Goal: Task Accomplishment & Management: Complete application form

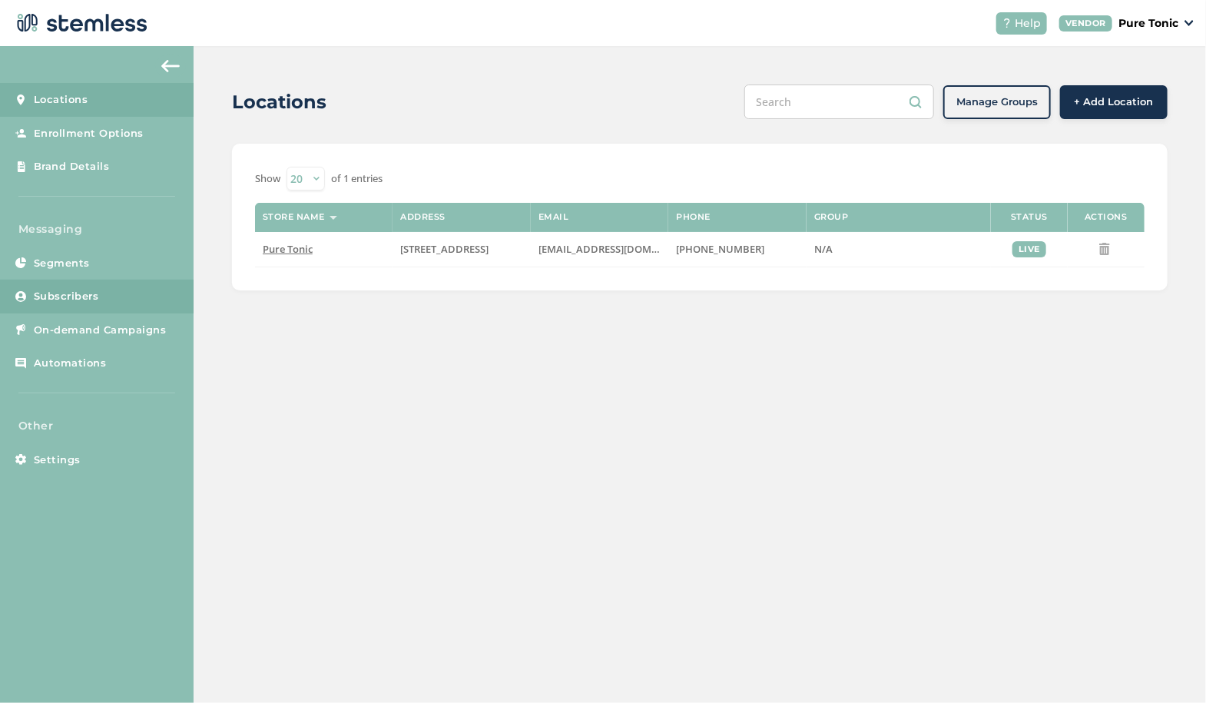
click at [88, 281] on link "Subscribers" at bounding box center [97, 297] width 194 height 34
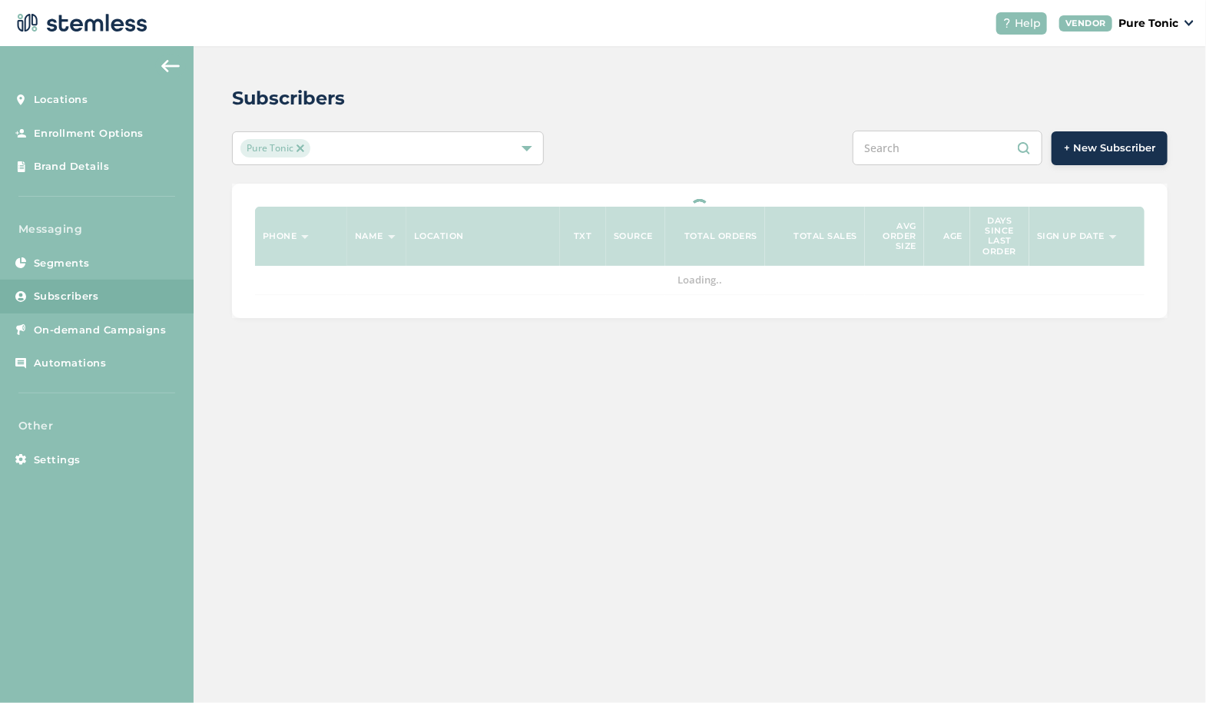
click at [1116, 145] on span "+ New Subscriber" at bounding box center [1109, 148] width 91 height 15
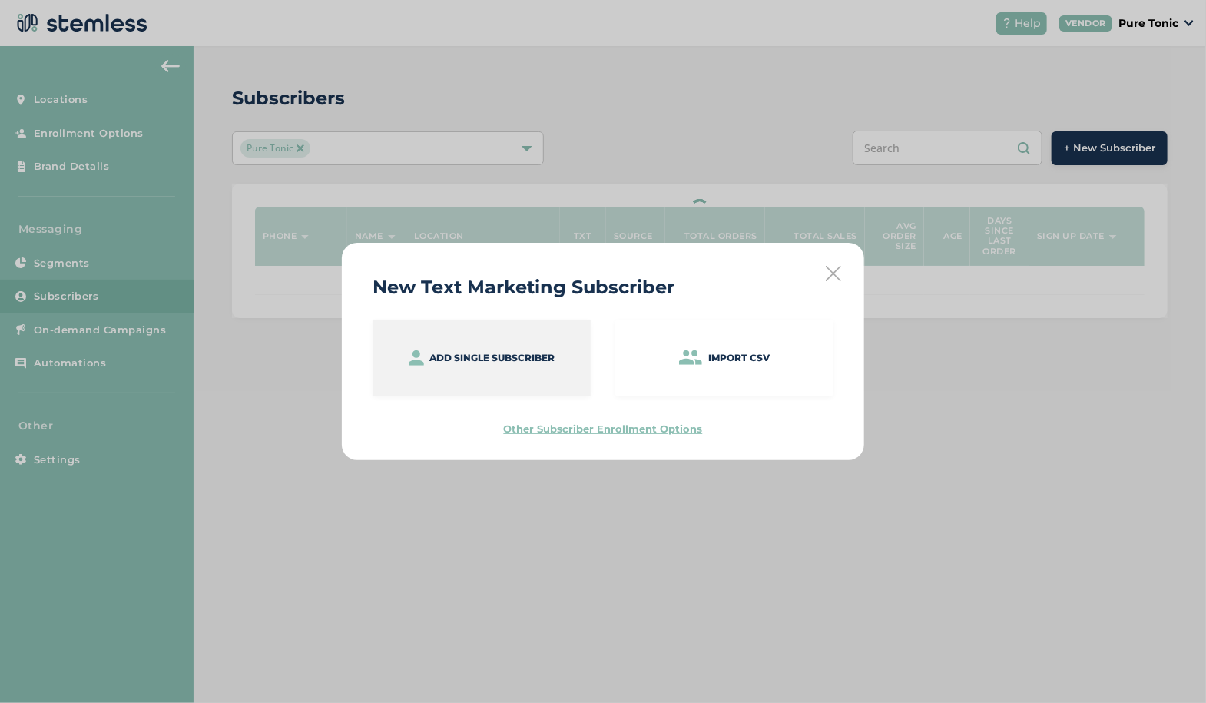
click at [475, 327] on div "Add single subscriber" at bounding box center [482, 358] width 218 height 77
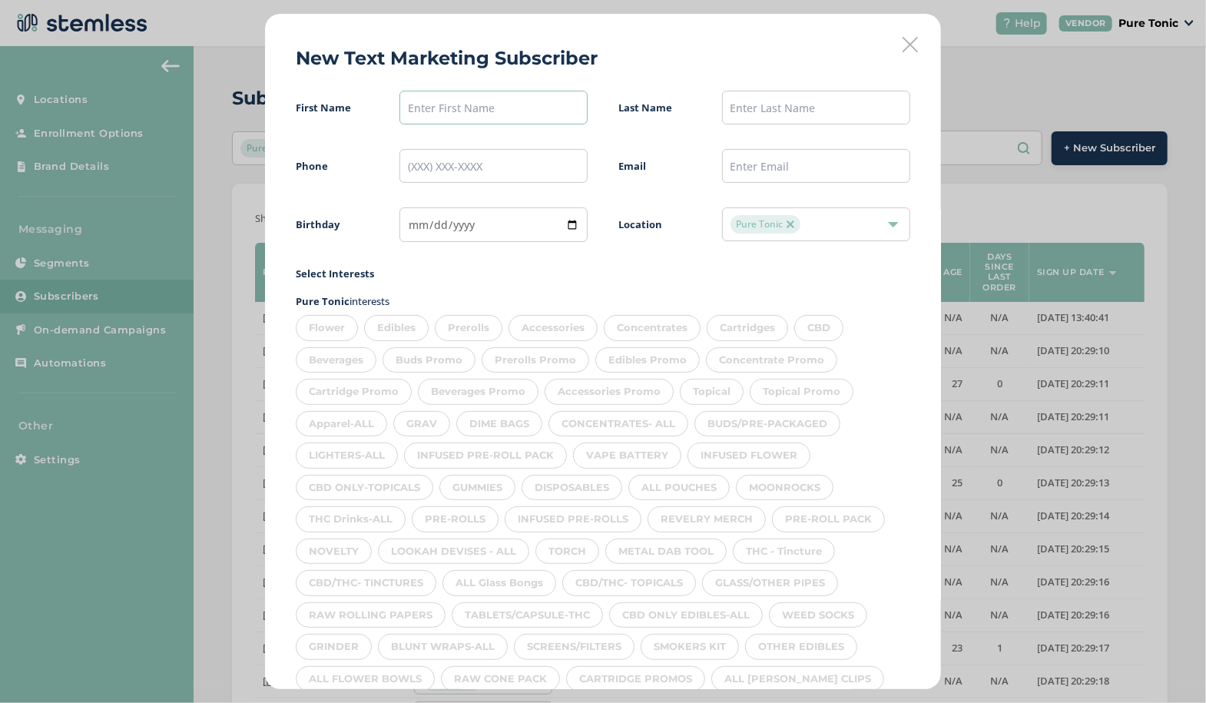
click at [482, 106] on input "text" at bounding box center [494, 108] width 188 height 34
type input "[PERSON_NAME]"
click at [430, 164] on input "tel" at bounding box center [494, 166] width 188 height 34
click at [420, 225] on input "date" at bounding box center [494, 224] width 188 height 35
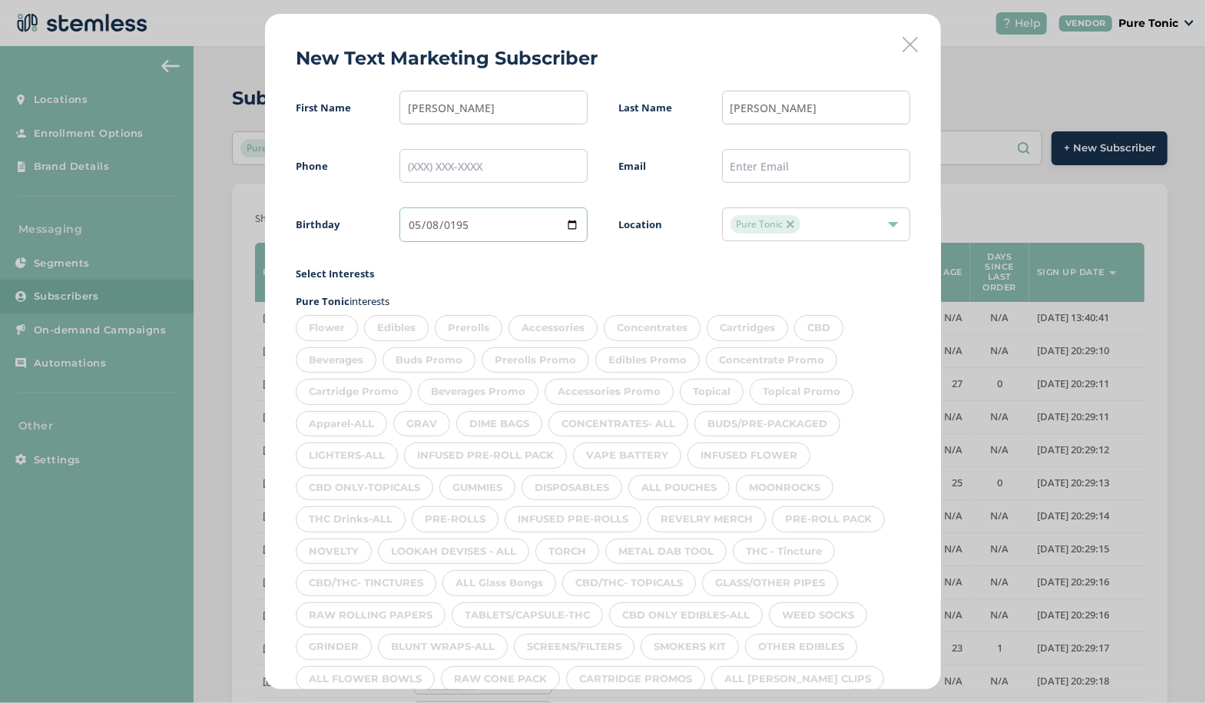
type input "[DATE]"
click at [750, 162] on input "text" at bounding box center [816, 166] width 188 height 34
click at [423, 164] on input "tel" at bounding box center [494, 166] width 188 height 34
type input "[PHONE_NUMBER]"
click at [546, 260] on span "First Name [PERSON_NAME] Last Name [PERSON_NAME] Phone [PHONE_NUMBER] Email Bir…" at bounding box center [603, 532] width 615 height 883
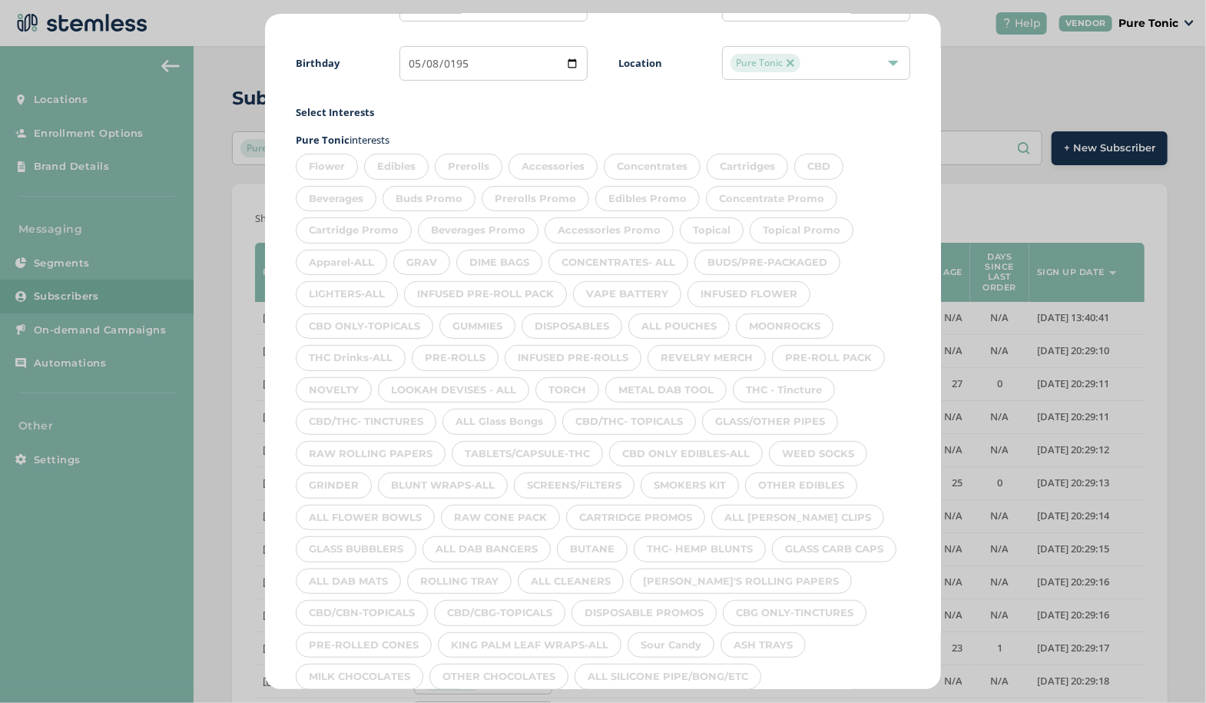
scroll to position [158, 0]
click at [313, 191] on div "Beverages" at bounding box center [336, 202] width 81 height 26
click at [393, 167] on div "Edibles" at bounding box center [396, 170] width 65 height 26
click at [466, 171] on div "Prerolls" at bounding box center [469, 170] width 68 height 26
click at [332, 168] on div "Flower" at bounding box center [327, 170] width 62 height 26
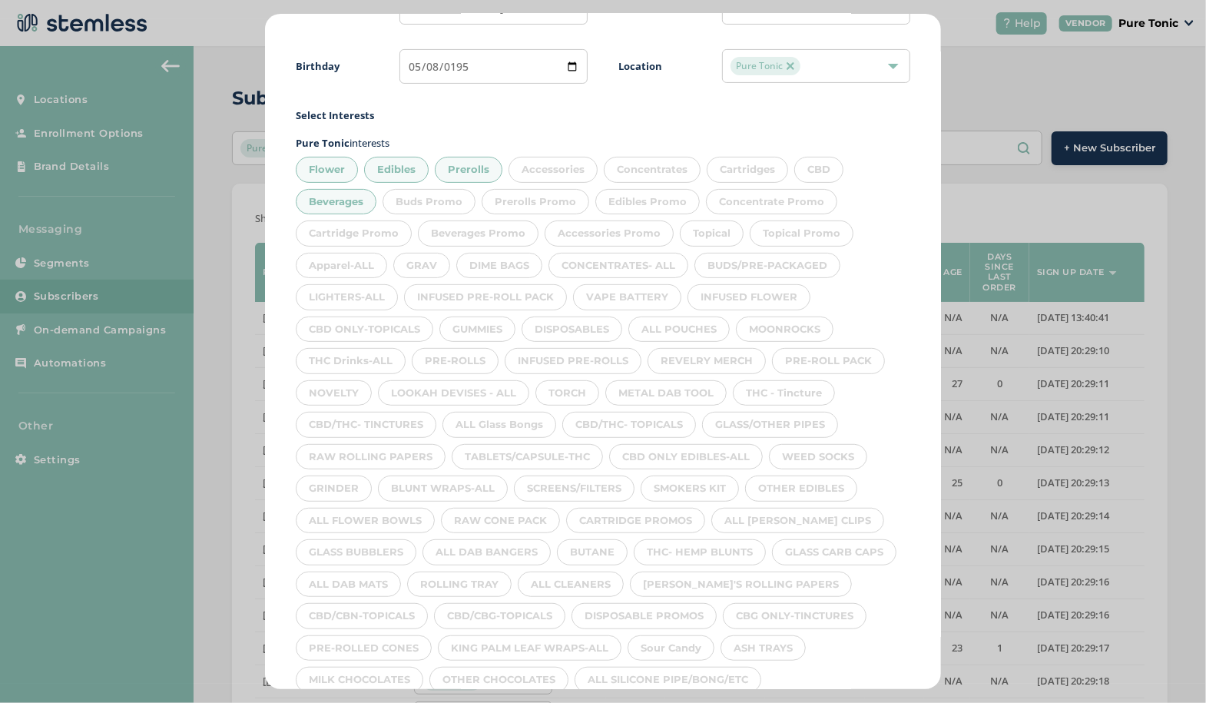
click at [549, 171] on div "Accessories" at bounding box center [553, 170] width 89 height 26
click at [647, 178] on div "Concentrates" at bounding box center [652, 170] width 97 height 26
click at [767, 174] on div "Cartridges" at bounding box center [747, 170] width 81 height 26
click at [831, 174] on div "CBD" at bounding box center [819, 170] width 49 height 26
click at [728, 225] on div "Topical" at bounding box center [712, 234] width 64 height 26
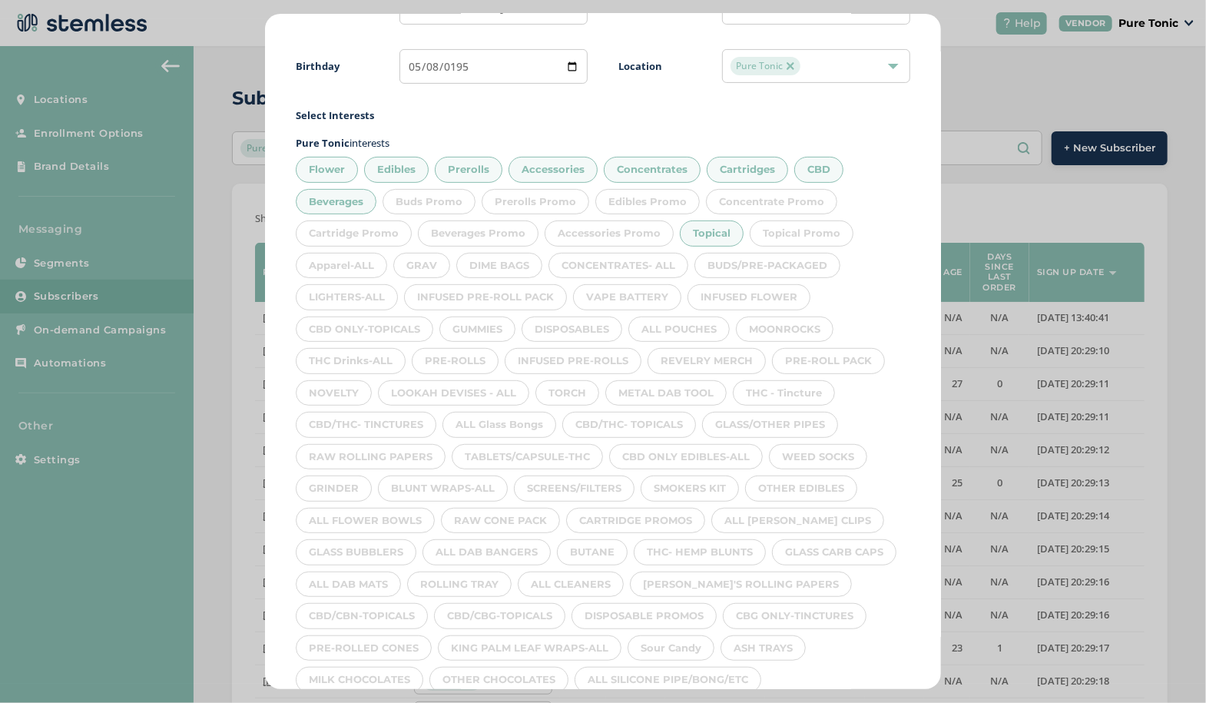
click at [353, 260] on div "Apparel-ALL" at bounding box center [341, 266] width 91 height 26
click at [424, 261] on div "GRAV" at bounding box center [421, 266] width 57 height 26
click at [507, 261] on div "DIME BAGS" at bounding box center [499, 266] width 86 height 26
click at [596, 263] on div "CONCENTRATES- ALL" at bounding box center [619, 266] width 140 height 26
click at [773, 262] on div "BUDS/PRE-PACKAGED" at bounding box center [768, 266] width 146 height 26
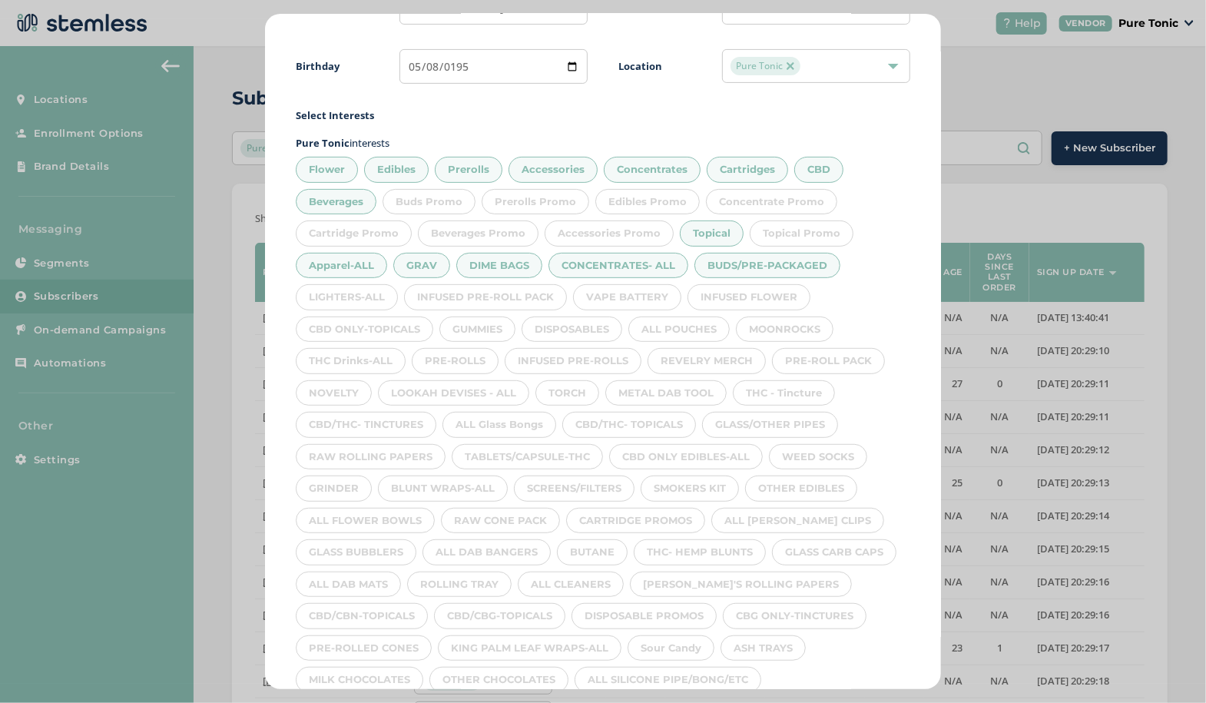
click at [765, 289] on div "INFUSED FLOWER" at bounding box center [749, 297] width 123 height 26
click at [623, 294] on div "VAPE BATTERY" at bounding box center [627, 297] width 108 height 26
click at [518, 291] on div "INFUSED PRE-ROLL PACK" at bounding box center [485, 297] width 163 height 26
click at [367, 296] on div "LIGHTERS-ALL" at bounding box center [347, 297] width 102 height 26
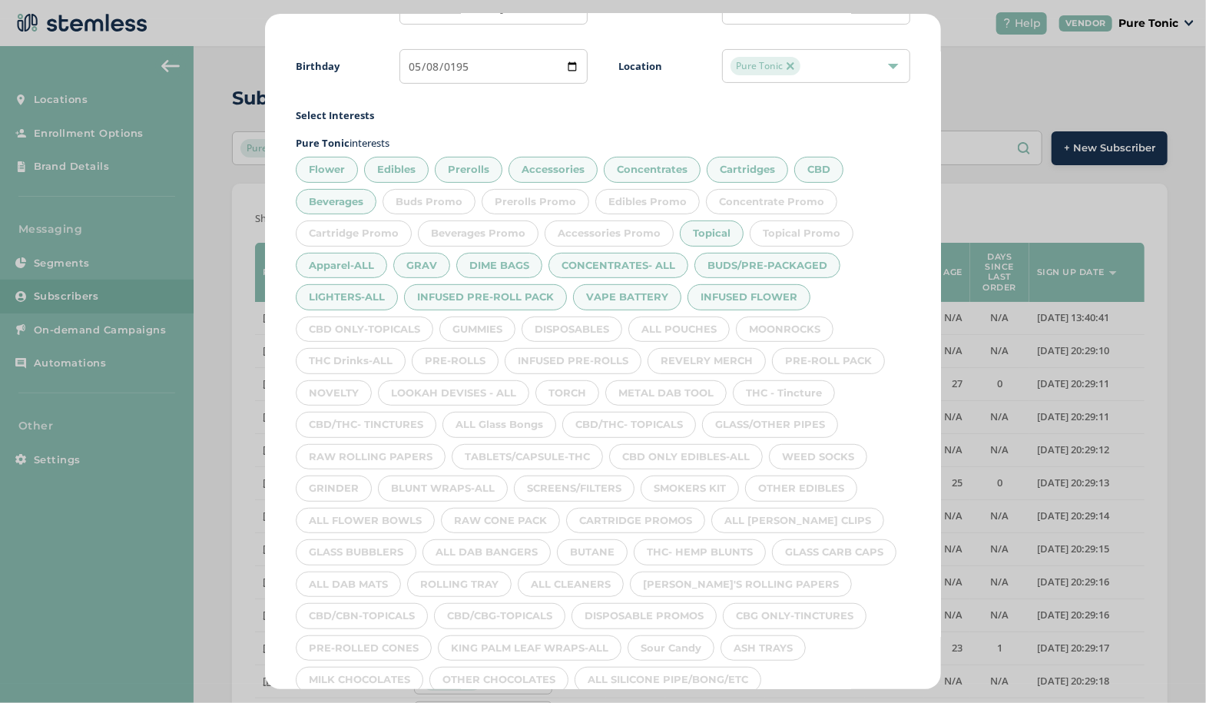
click at [370, 325] on div "CBD ONLY-TOPICALS" at bounding box center [365, 330] width 138 height 26
click at [489, 326] on div "GUMMIES" at bounding box center [478, 330] width 76 height 26
click at [592, 336] on div "DISPOSABLES" at bounding box center [572, 330] width 101 height 26
click at [695, 336] on div "ALL POUCHES" at bounding box center [679, 330] width 101 height 26
click at [799, 332] on div "MOONROCKS" at bounding box center [785, 330] width 98 height 26
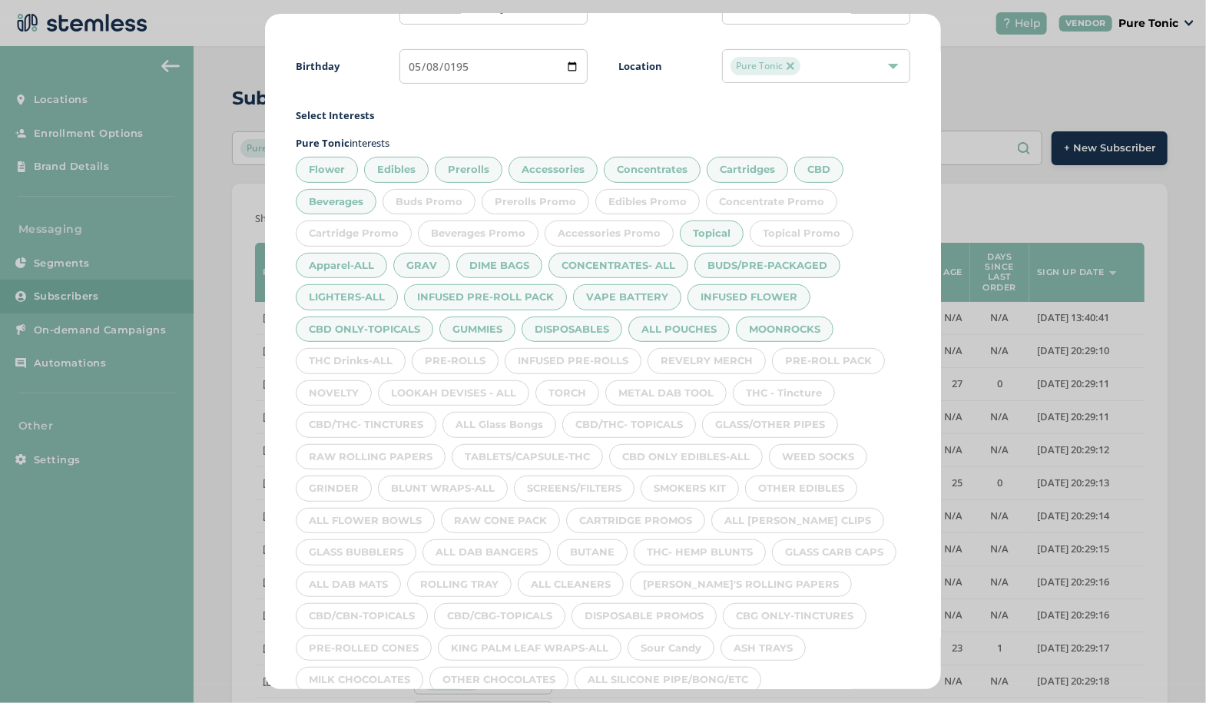
click at [370, 357] on div "THC Drinks-ALL" at bounding box center [351, 361] width 110 height 26
click at [467, 356] on div "PRE-ROLLS" at bounding box center [455, 361] width 87 height 26
click at [567, 357] on div "INFUSED PRE-ROLLS" at bounding box center [573, 361] width 137 height 26
click at [700, 357] on div "REVELRY MERCH" at bounding box center [707, 361] width 118 height 26
click at [838, 355] on div "PRE-ROLL PACK" at bounding box center [828, 361] width 113 height 26
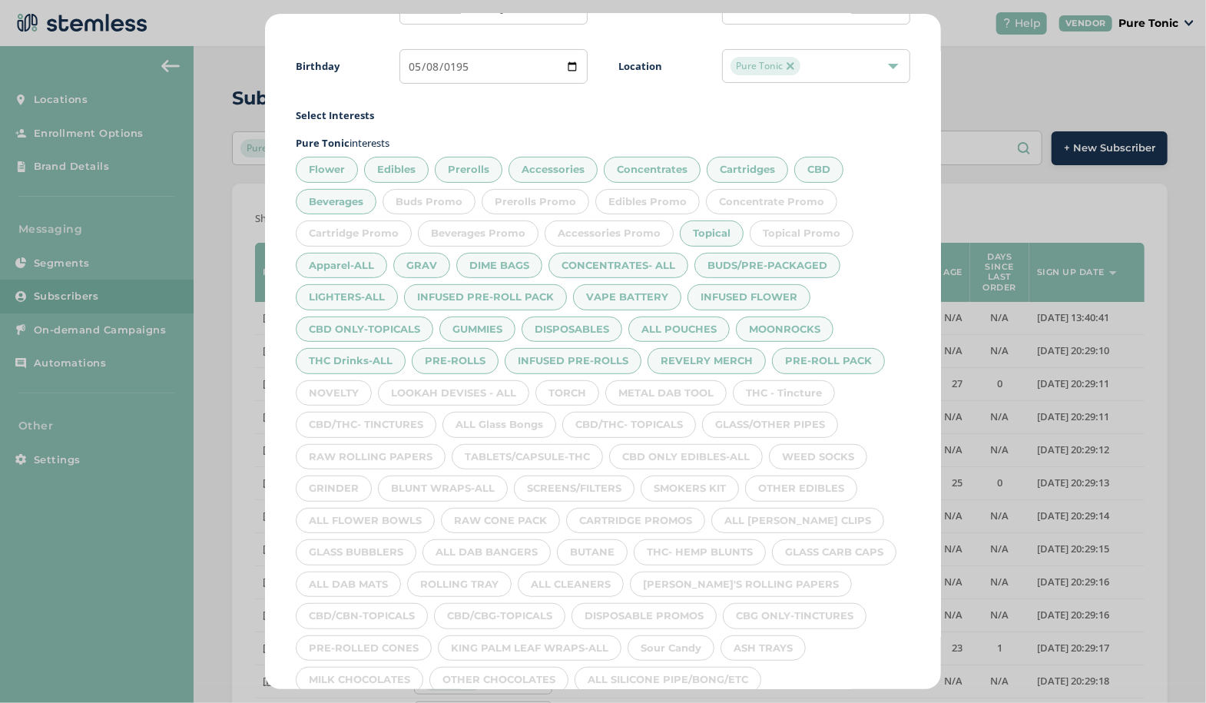
click at [350, 380] on div "NOVELTY" at bounding box center [334, 393] width 76 height 26
click at [458, 384] on div "LOOKAH DEVISES - ALL" at bounding box center [453, 393] width 151 height 26
click at [606, 393] on div "METAL DAB TOOL" at bounding box center [666, 393] width 121 height 26
click at [568, 393] on div "TORCH" at bounding box center [568, 393] width 64 height 26
click at [780, 385] on div "THC - Tincture" at bounding box center [784, 393] width 102 height 26
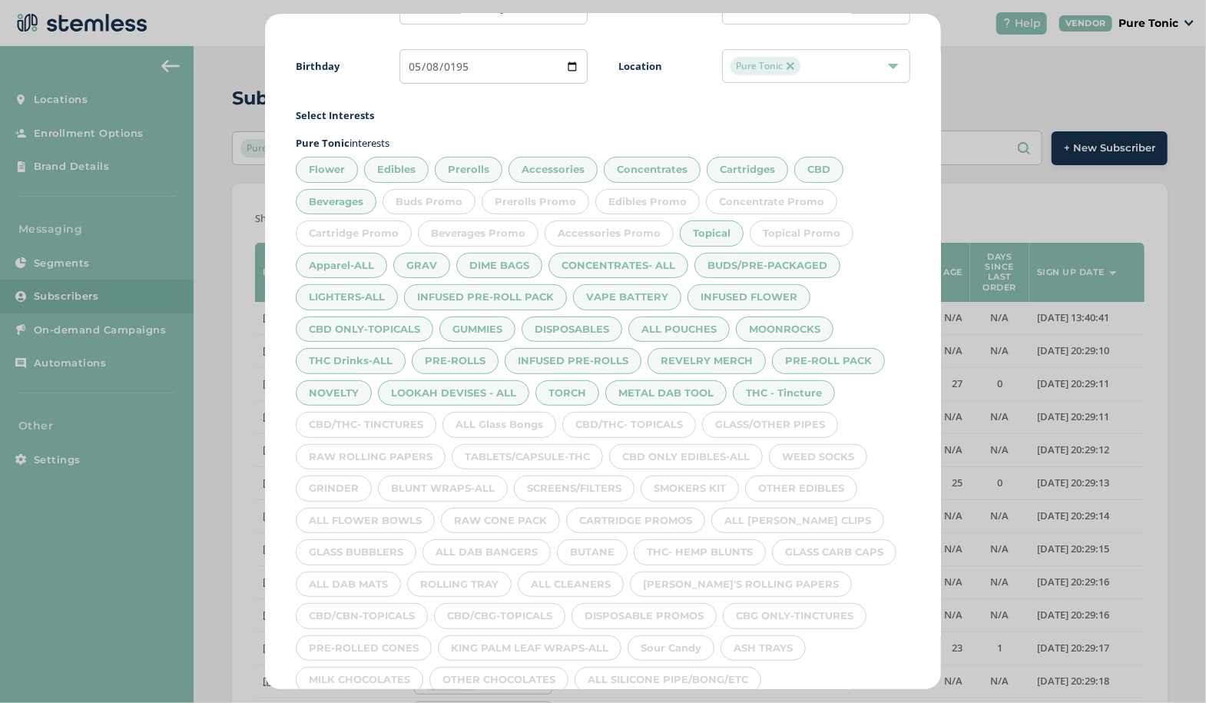
click at [393, 422] on div "CBD/THC- TINCTURES" at bounding box center [366, 425] width 141 height 26
click at [516, 444] on div "TABLETS/CAPSULE-THC" at bounding box center [527, 457] width 151 height 26
click at [651, 420] on div "CBD/THC- TOPICALS" at bounding box center [629, 425] width 134 height 26
click at [789, 416] on div "GLASS/OTHER PIPES" at bounding box center [770, 425] width 136 height 26
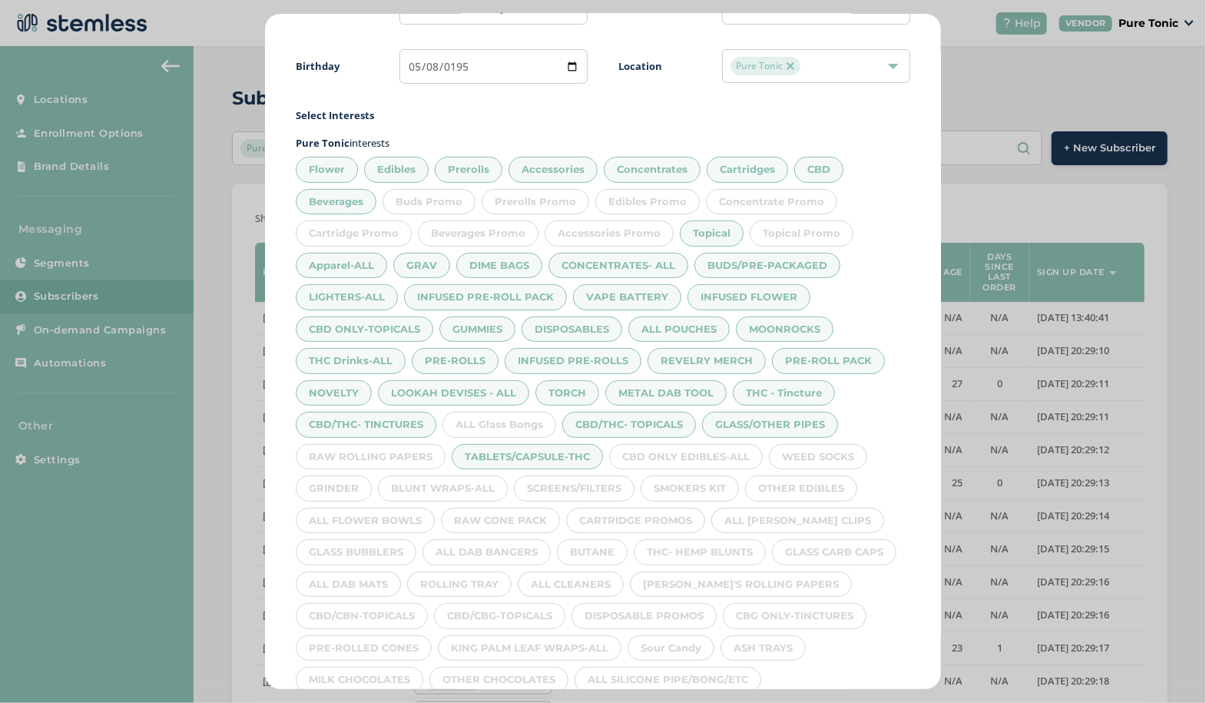
click at [829, 450] on div "WEED SOCKS" at bounding box center [818, 457] width 98 height 26
click at [511, 419] on div "ALL Glass Bongs" at bounding box center [500, 425] width 114 height 26
click at [372, 452] on div "RAW ROLLING PAPERS" at bounding box center [371, 457] width 150 height 26
click at [338, 482] on div "GRINDER" at bounding box center [334, 489] width 76 height 26
click at [444, 482] on div "BLUNT WRAPS-ALL" at bounding box center [443, 489] width 130 height 26
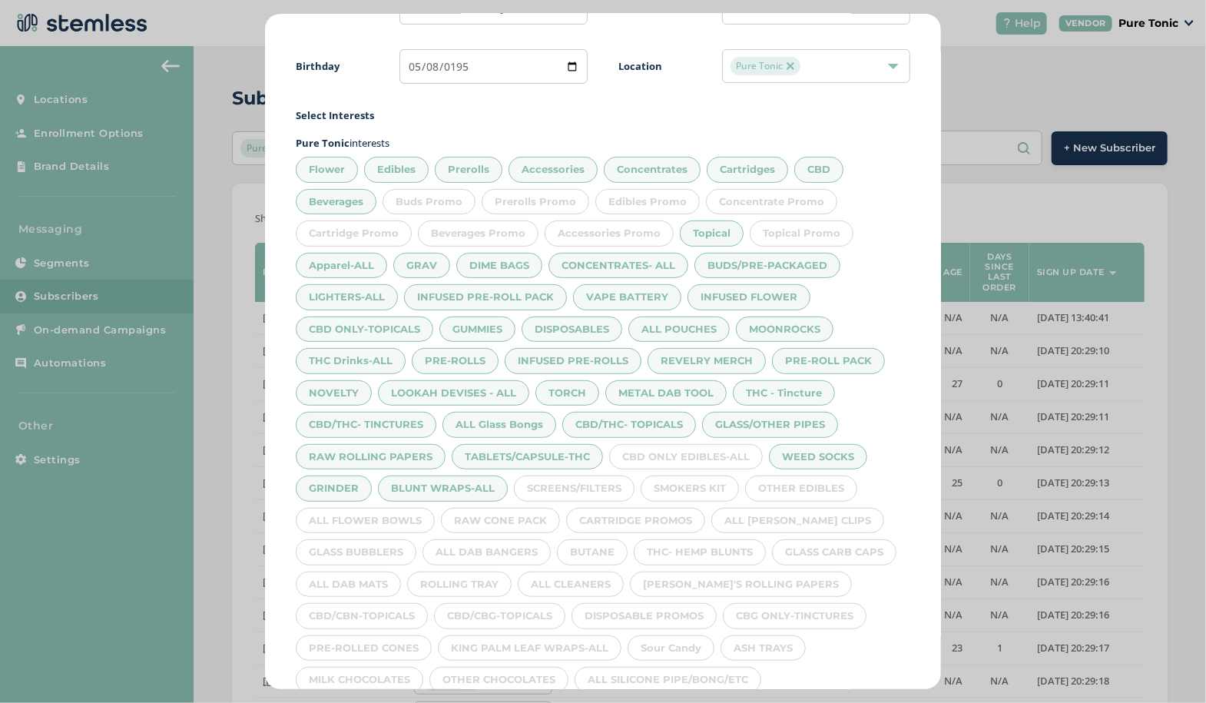
click at [576, 482] on div "SCREENS/FILTERS" at bounding box center [574, 489] width 121 height 26
click at [692, 483] on div "SMOKERS KIT" at bounding box center [690, 489] width 98 height 26
click at [685, 444] on div "CBD ONLY EDIBLES-ALL" at bounding box center [686, 457] width 154 height 26
click at [801, 481] on div "OTHER EDIBLES" at bounding box center [801, 489] width 112 height 26
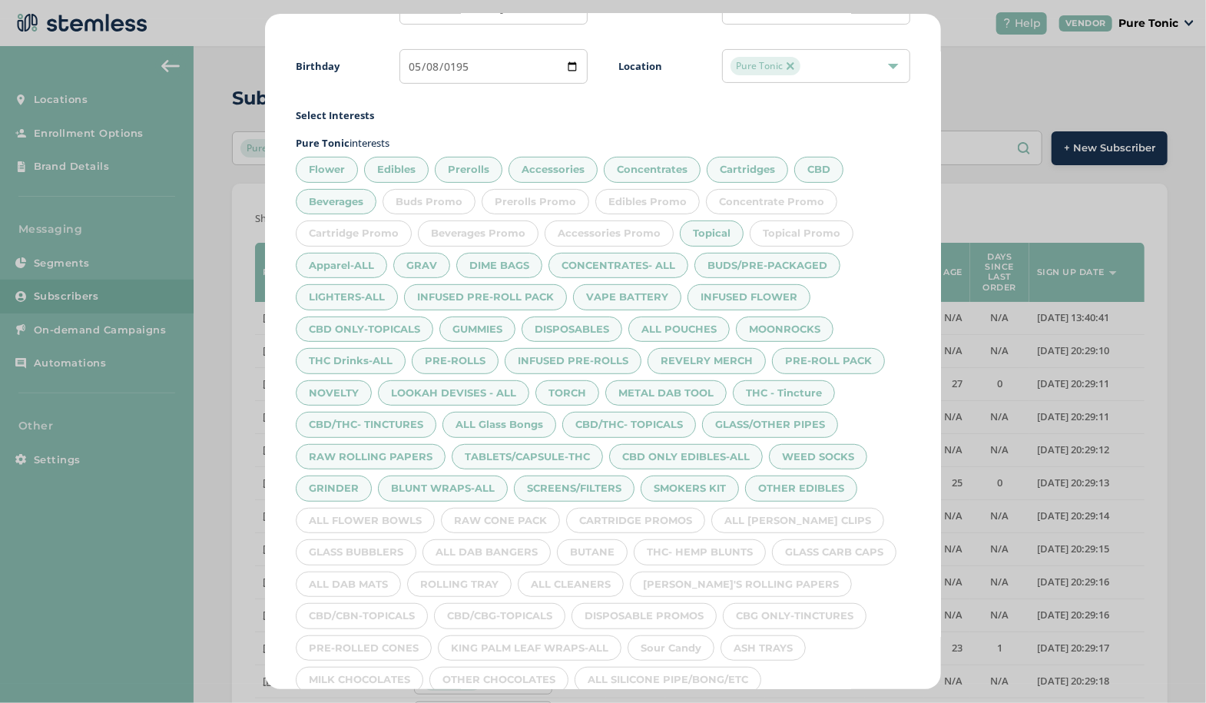
click at [786, 513] on div "ALL [PERSON_NAME] CLIPS" at bounding box center [798, 521] width 173 height 26
click at [627, 516] on div "CARTRIDGE PROMOS" at bounding box center [635, 521] width 139 height 26
click at [625, 519] on div "CARTRIDGE PROMOS" at bounding box center [635, 521] width 139 height 26
click at [520, 514] on div "RAW CONE PACK" at bounding box center [500, 521] width 119 height 26
click at [384, 512] on div "ALL FLOWER BOWLS" at bounding box center [365, 521] width 139 height 26
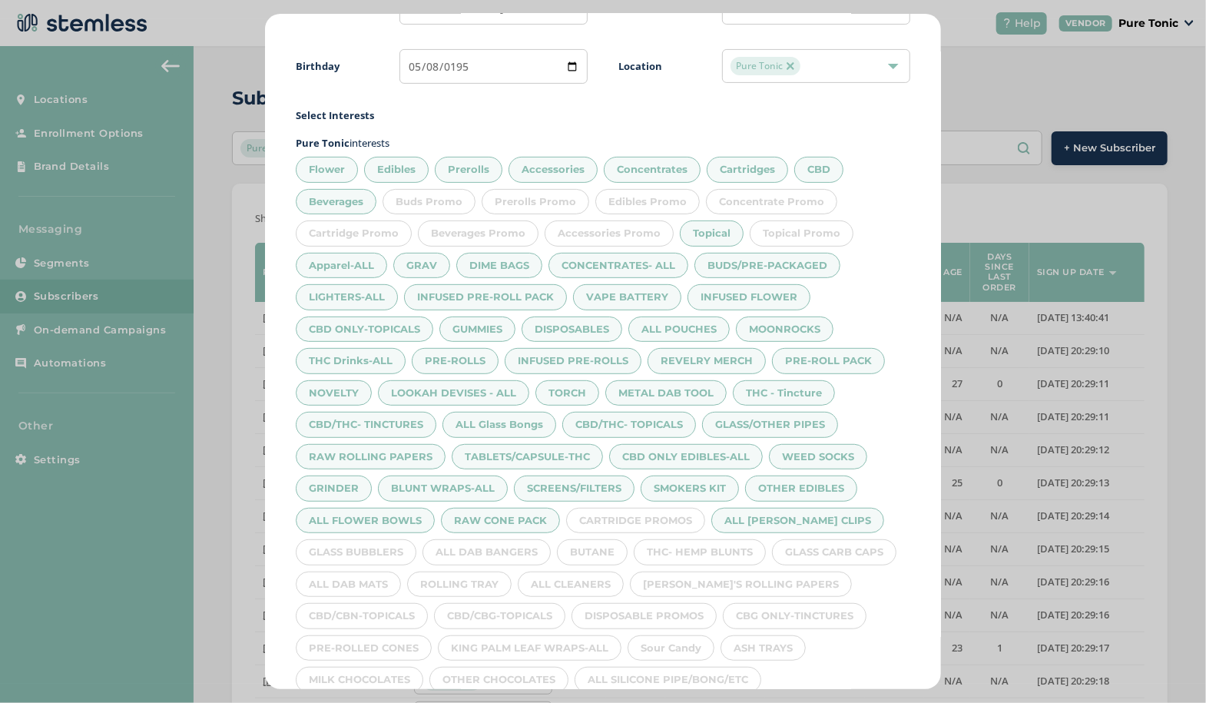
click at [381, 544] on div "GLASS BUBBLERS" at bounding box center [356, 552] width 121 height 26
click at [489, 541] on div "ALL DAB BANGERS" at bounding box center [487, 552] width 128 height 26
click at [597, 545] on div "BUTANE" at bounding box center [592, 552] width 71 height 26
click at [709, 555] on div "THC- HEMP BLUNTS" at bounding box center [700, 552] width 132 height 26
click at [854, 544] on div "GLASS CARB CAPS" at bounding box center [834, 552] width 124 height 26
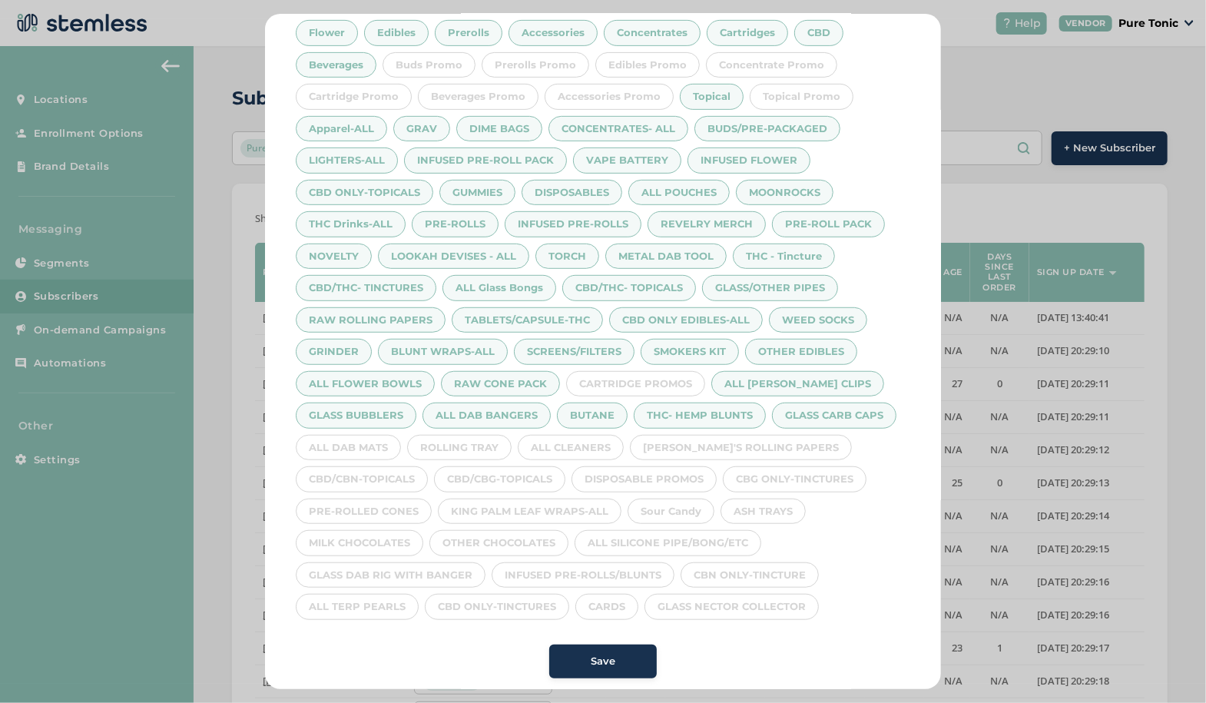
scroll to position [290, 0]
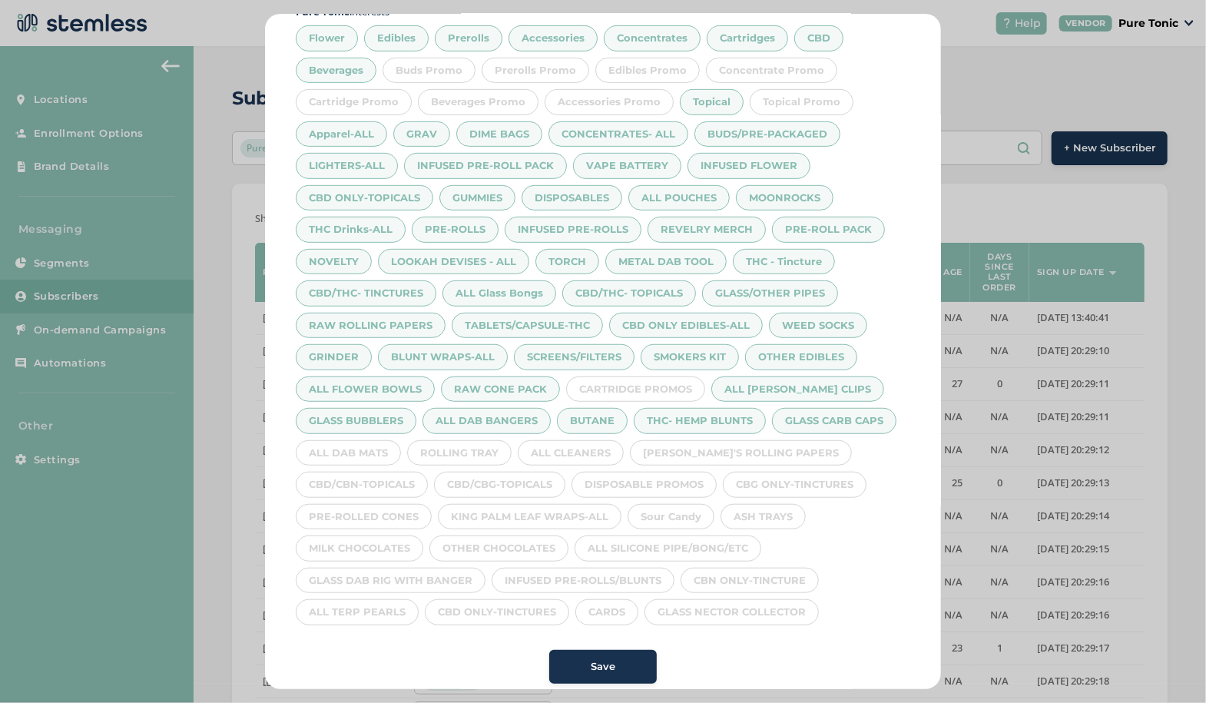
click at [763, 441] on div "[PERSON_NAME]'S ROLLING PAPERS" at bounding box center [741, 453] width 222 height 26
click at [601, 440] on div "ALL CLEANERS" at bounding box center [571, 453] width 106 height 26
click at [471, 452] on div "ROLLING TRAY" at bounding box center [459, 453] width 105 height 26
click at [357, 448] on div "ALL DAB MATS" at bounding box center [348, 453] width 105 height 26
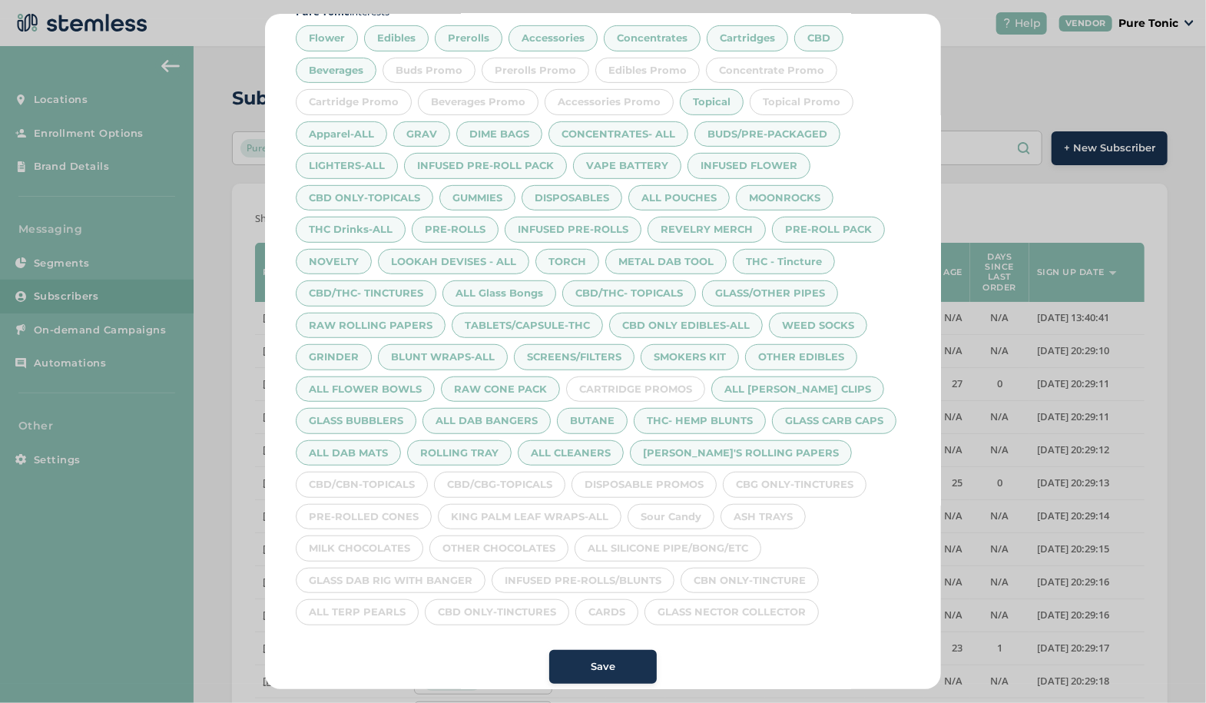
click at [379, 476] on div "CBD/CBN-TOPICALS" at bounding box center [362, 485] width 132 height 26
click at [492, 486] on div "CBD/CBG-TOPICALS" at bounding box center [499, 485] width 131 height 26
click at [657, 504] on div "Sour Candy" at bounding box center [671, 517] width 87 height 26
click at [803, 482] on div "CBG ONLY-TINCTURES" at bounding box center [795, 485] width 144 height 26
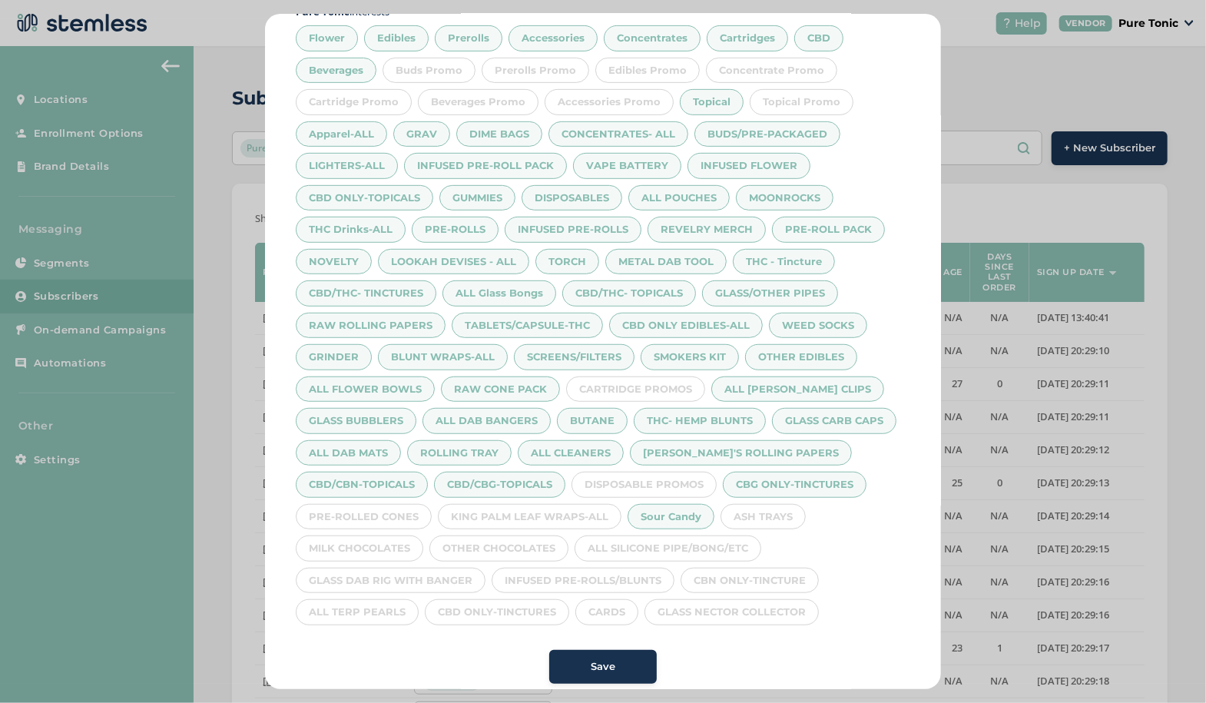
click at [777, 510] on div "ASH TRAYS" at bounding box center [763, 517] width 85 height 26
click at [711, 539] on div "ALL SILICONE PIPE/BONG/ETC" at bounding box center [668, 549] width 187 height 26
click at [578, 508] on div "KING PALM LEAF WRAPS-ALL" at bounding box center [530, 517] width 184 height 26
click at [377, 510] on div "PRE-ROLLED CONES" at bounding box center [364, 517] width 136 height 26
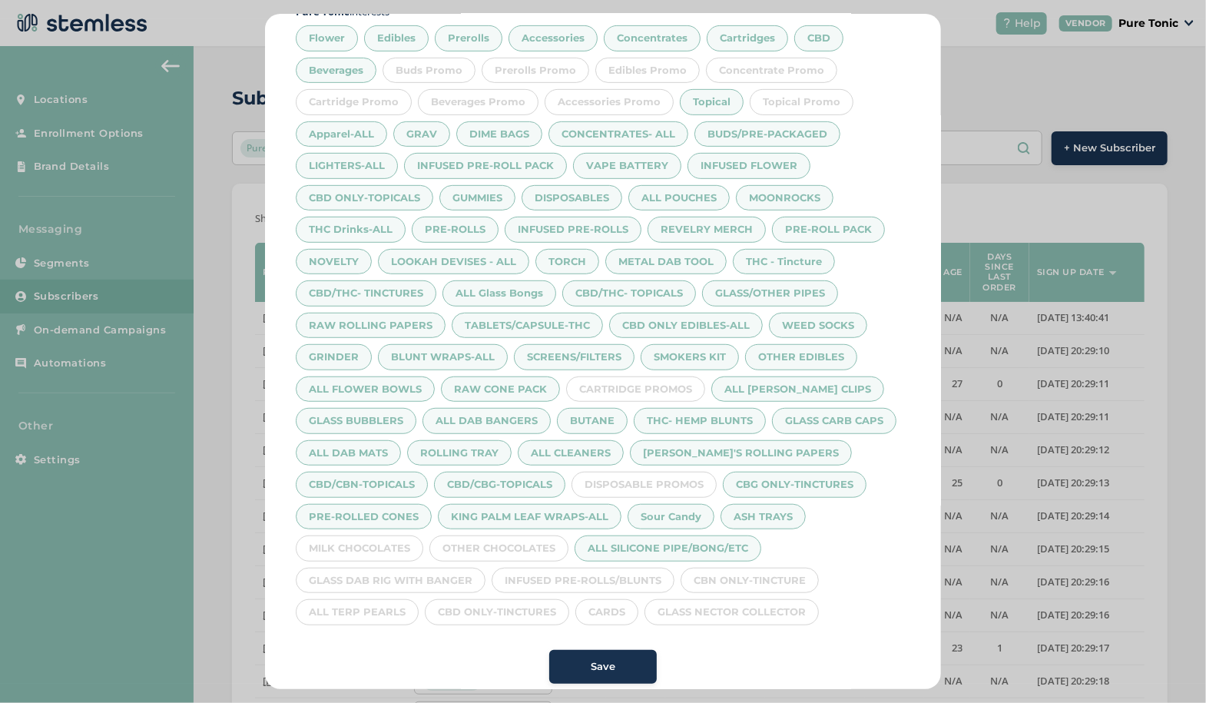
click at [367, 543] on div "MILK CHOCOLATES" at bounding box center [360, 549] width 128 height 26
click at [493, 538] on div "OTHER CHOCOLATES" at bounding box center [499, 549] width 139 height 26
click at [389, 571] on div "GLASS DAB RIG WITH BANGER" at bounding box center [391, 581] width 190 height 26
click at [372, 601] on div "ALL TERP PEARLS" at bounding box center [357, 612] width 123 height 26
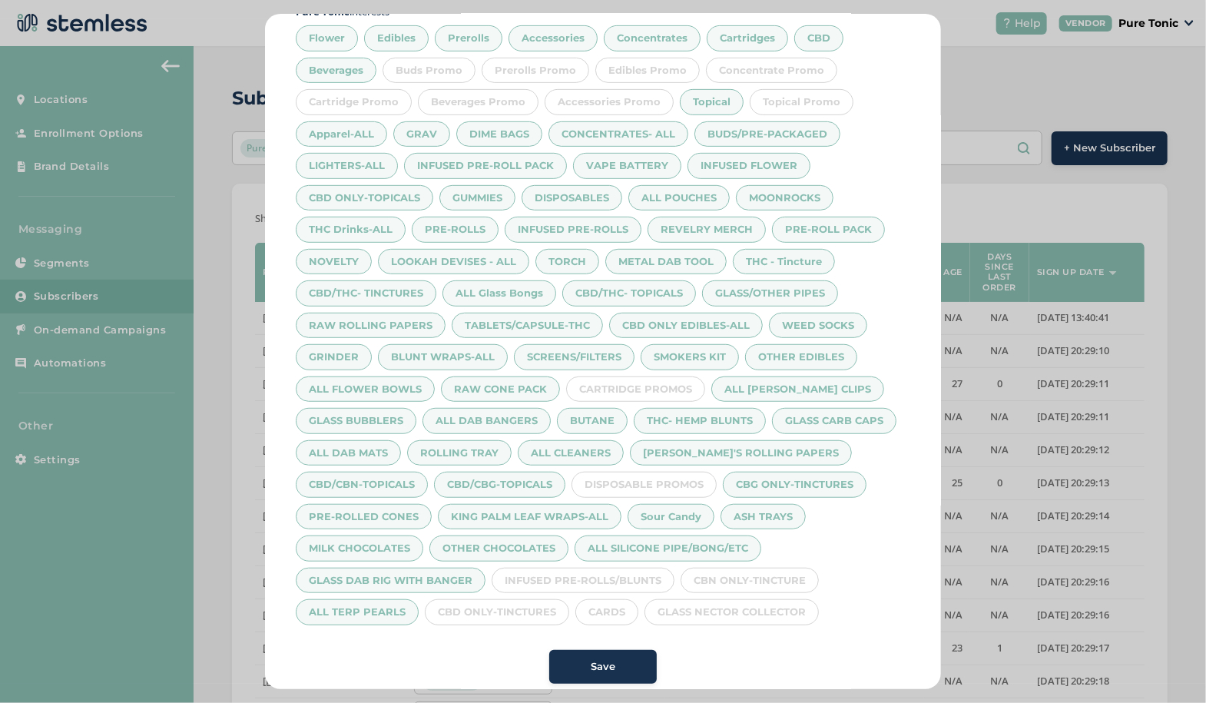
click at [507, 602] on div "CBD ONLY-TINCTURES" at bounding box center [497, 612] width 144 height 26
click at [582, 569] on div "INFUSED PRE-ROLLS/BLUNTS" at bounding box center [583, 581] width 183 height 26
click at [623, 606] on div "CARDS" at bounding box center [607, 612] width 63 height 26
click at [732, 580] on div "CBN ONLY-TINCTURE" at bounding box center [750, 581] width 138 height 26
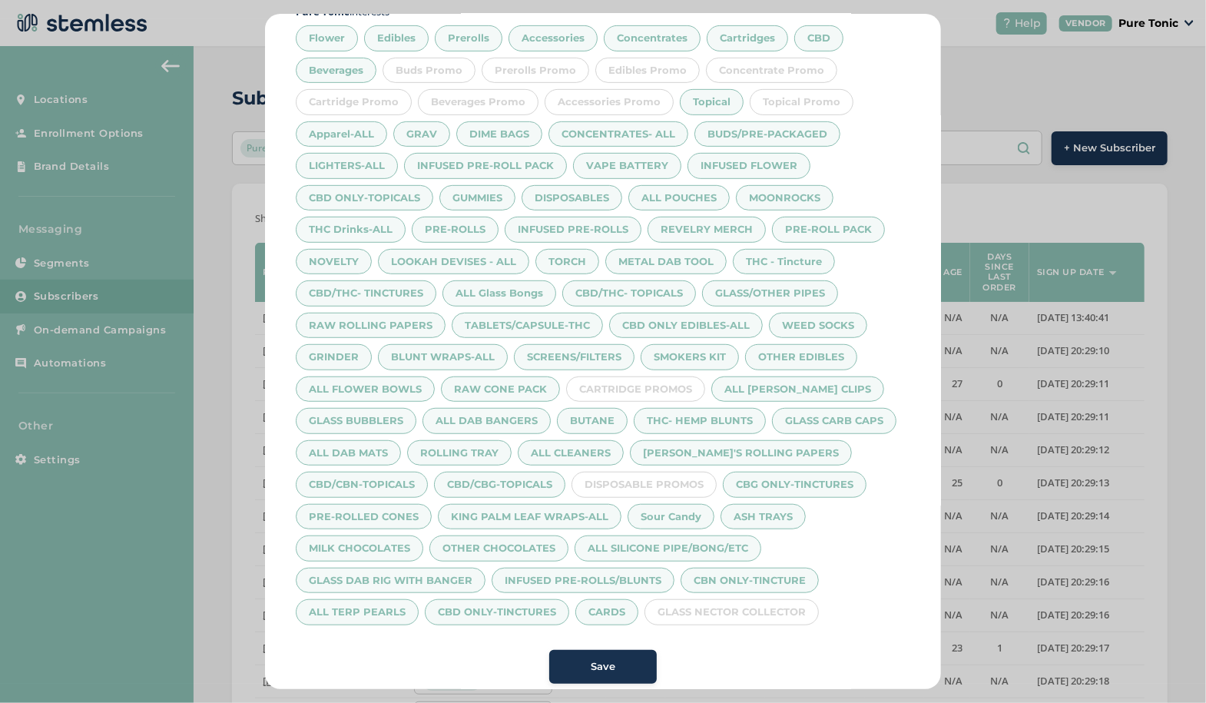
click at [758, 600] on div "GLASS NECTOR COLLECTOR" at bounding box center [732, 612] width 174 height 26
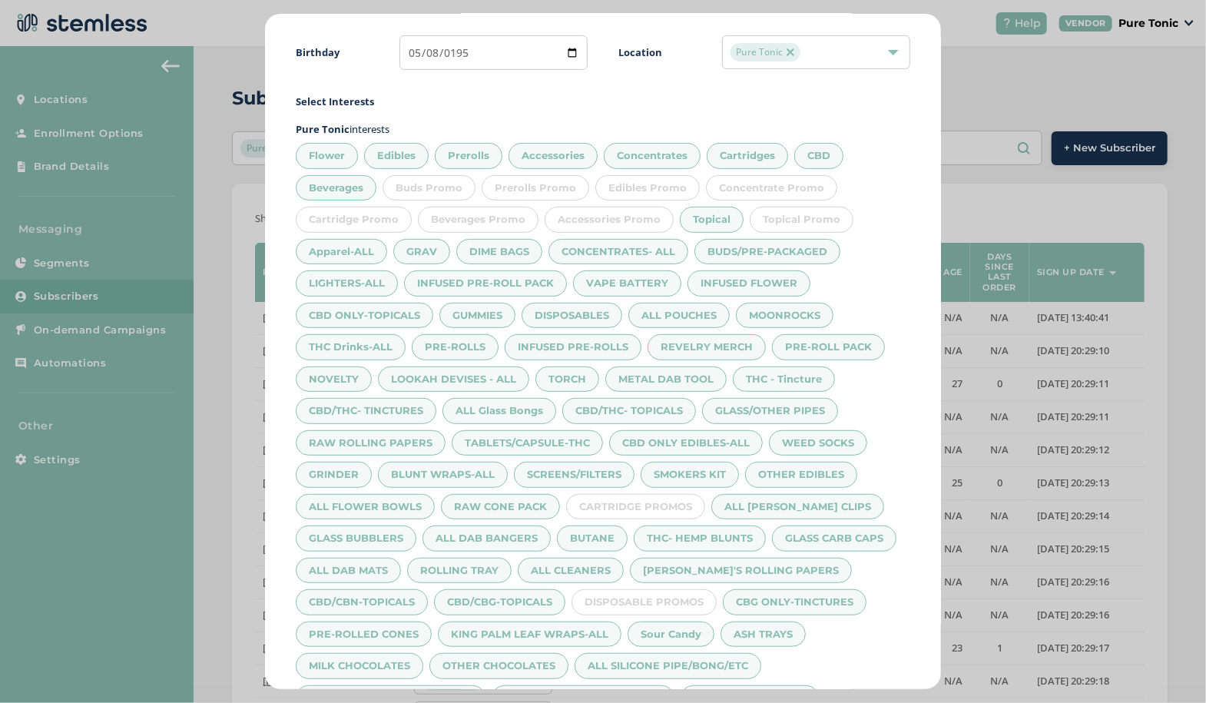
scroll to position [295, 0]
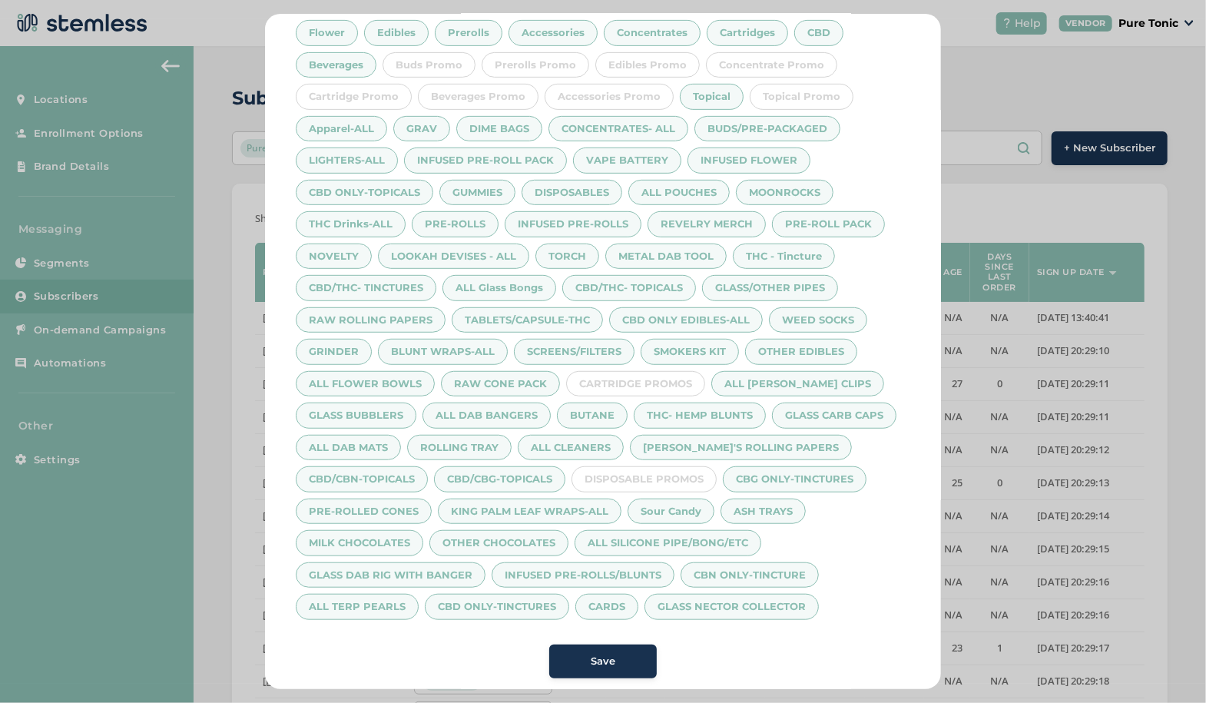
click at [606, 654] on span "Save" at bounding box center [603, 661] width 25 height 15
